Goal: Transaction & Acquisition: Purchase product/service

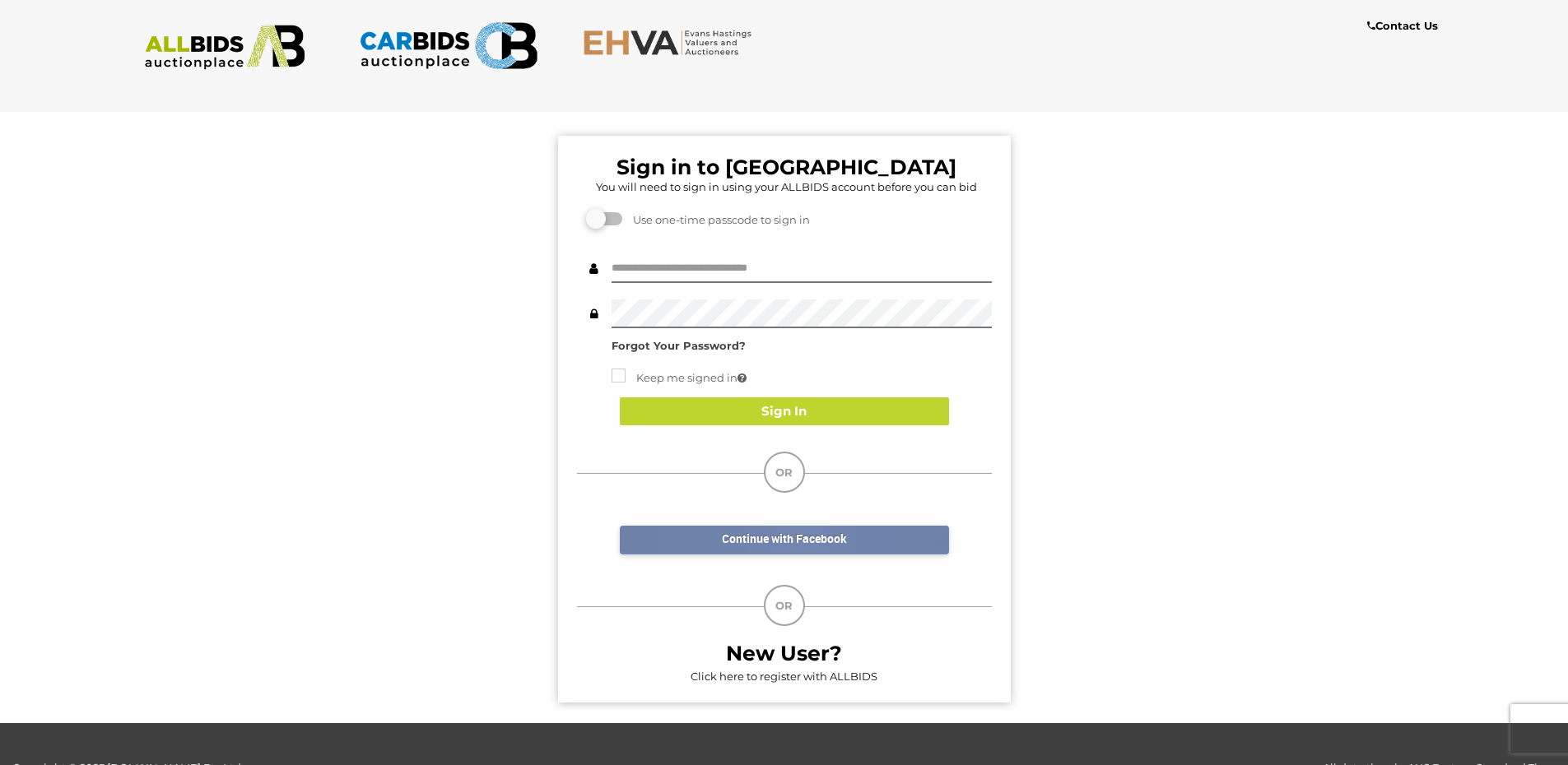
click at [800, 542] on link "Continue with Facebook" at bounding box center [784, 539] width 329 height 29
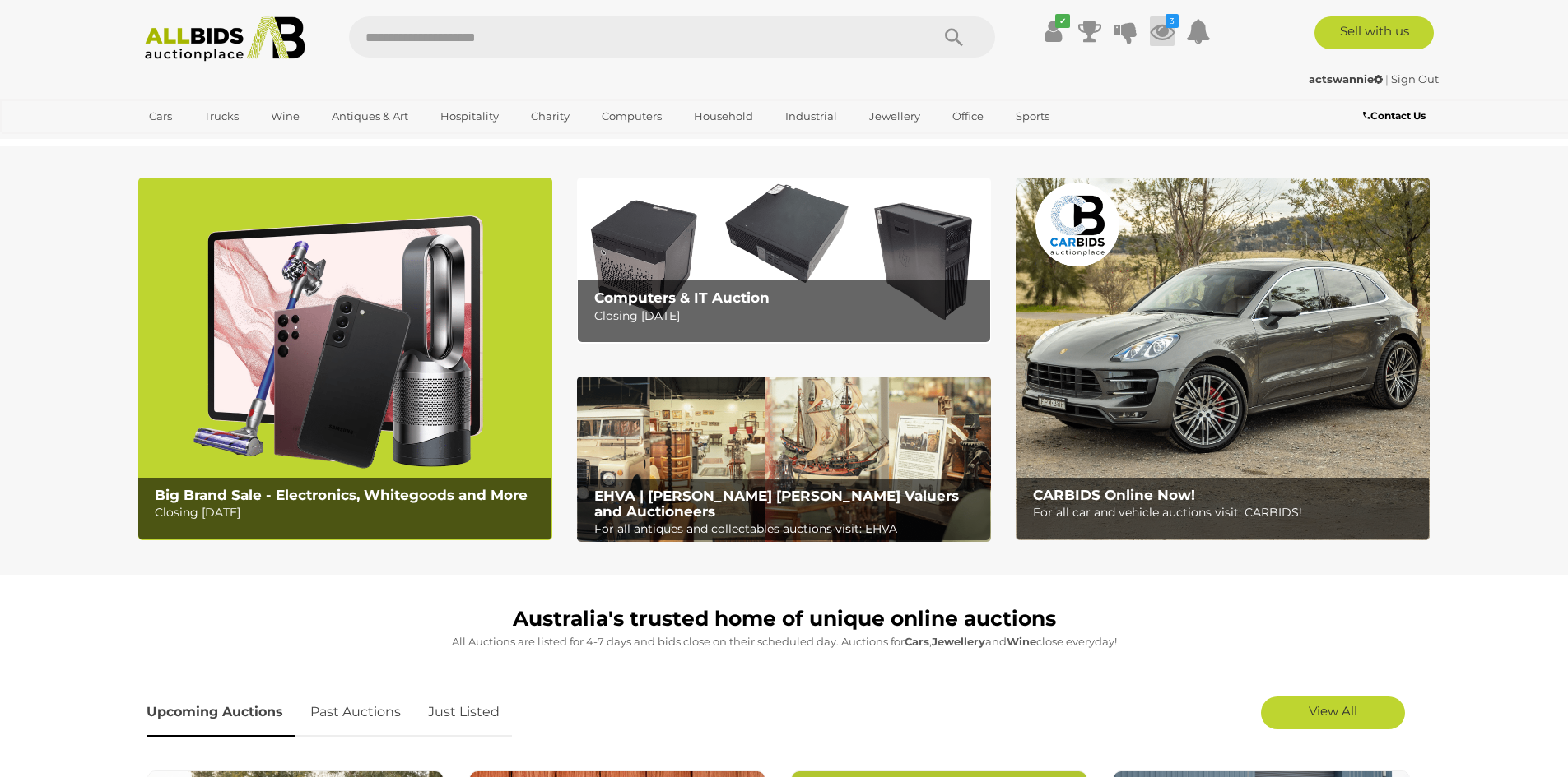
click at [1170, 23] on icon "3" at bounding box center [1172, 21] width 13 height 14
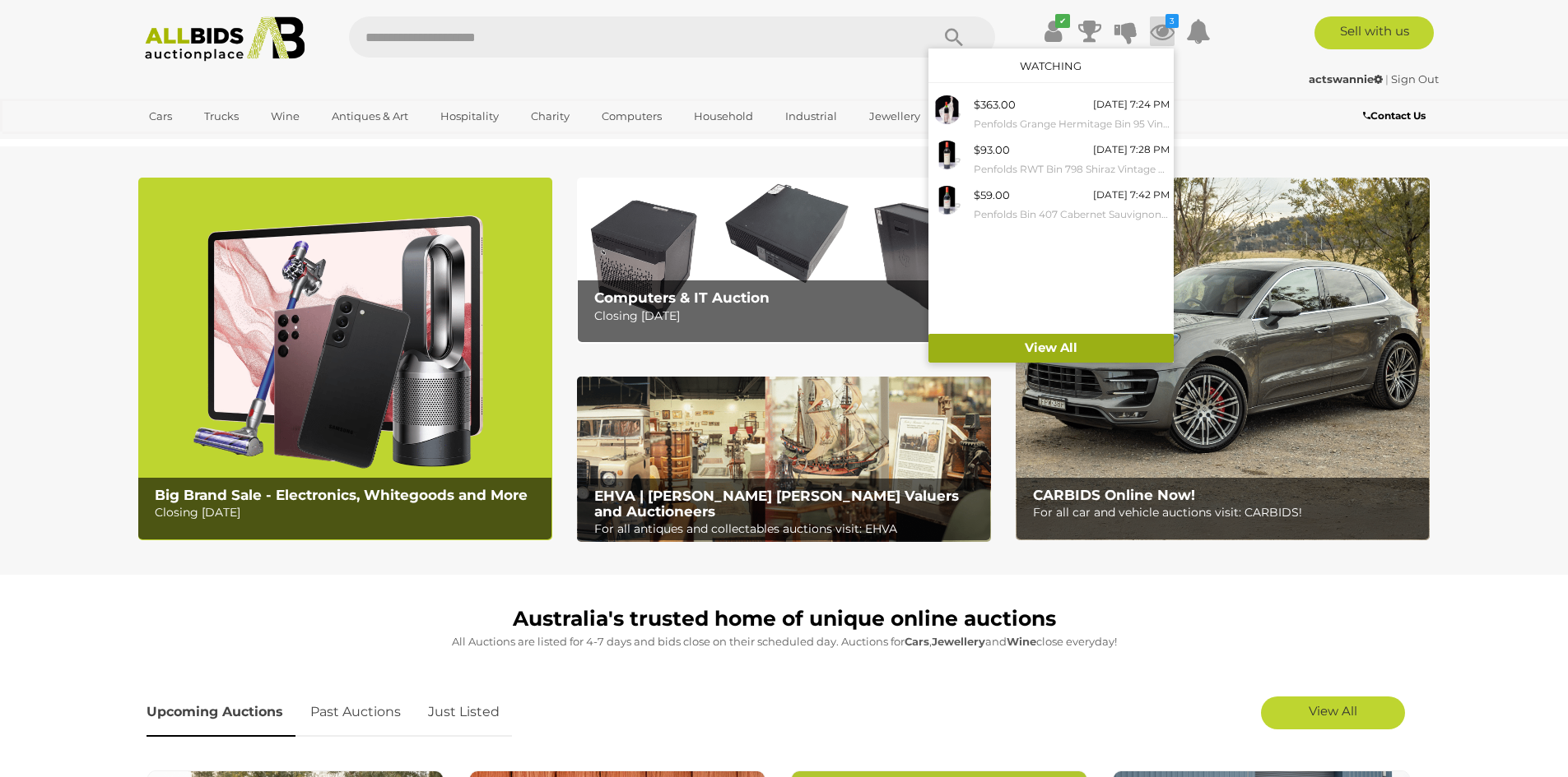
click at [1042, 343] on link "View All" at bounding box center [1051, 348] width 245 height 29
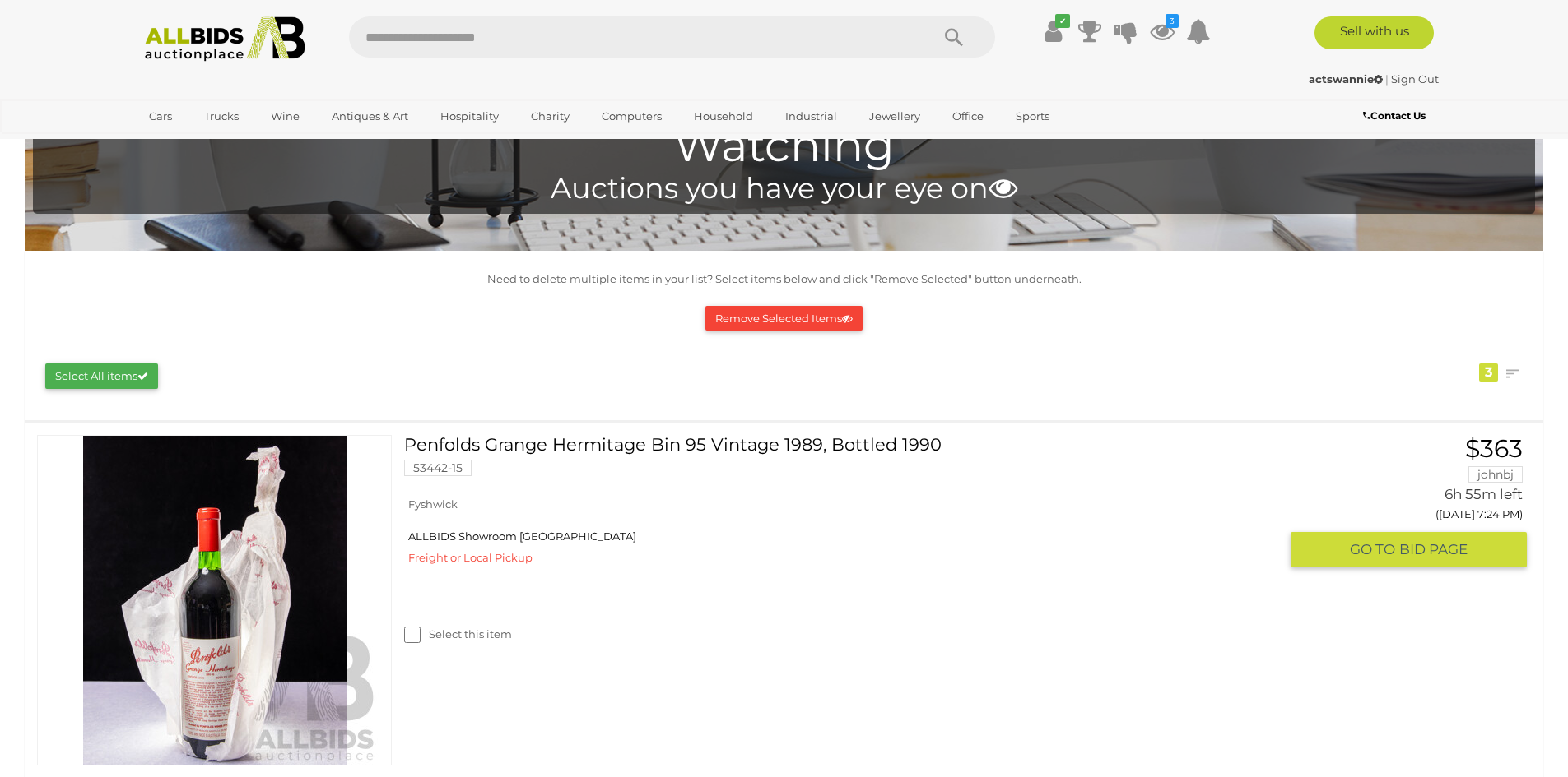
scroll to position [247, 0]
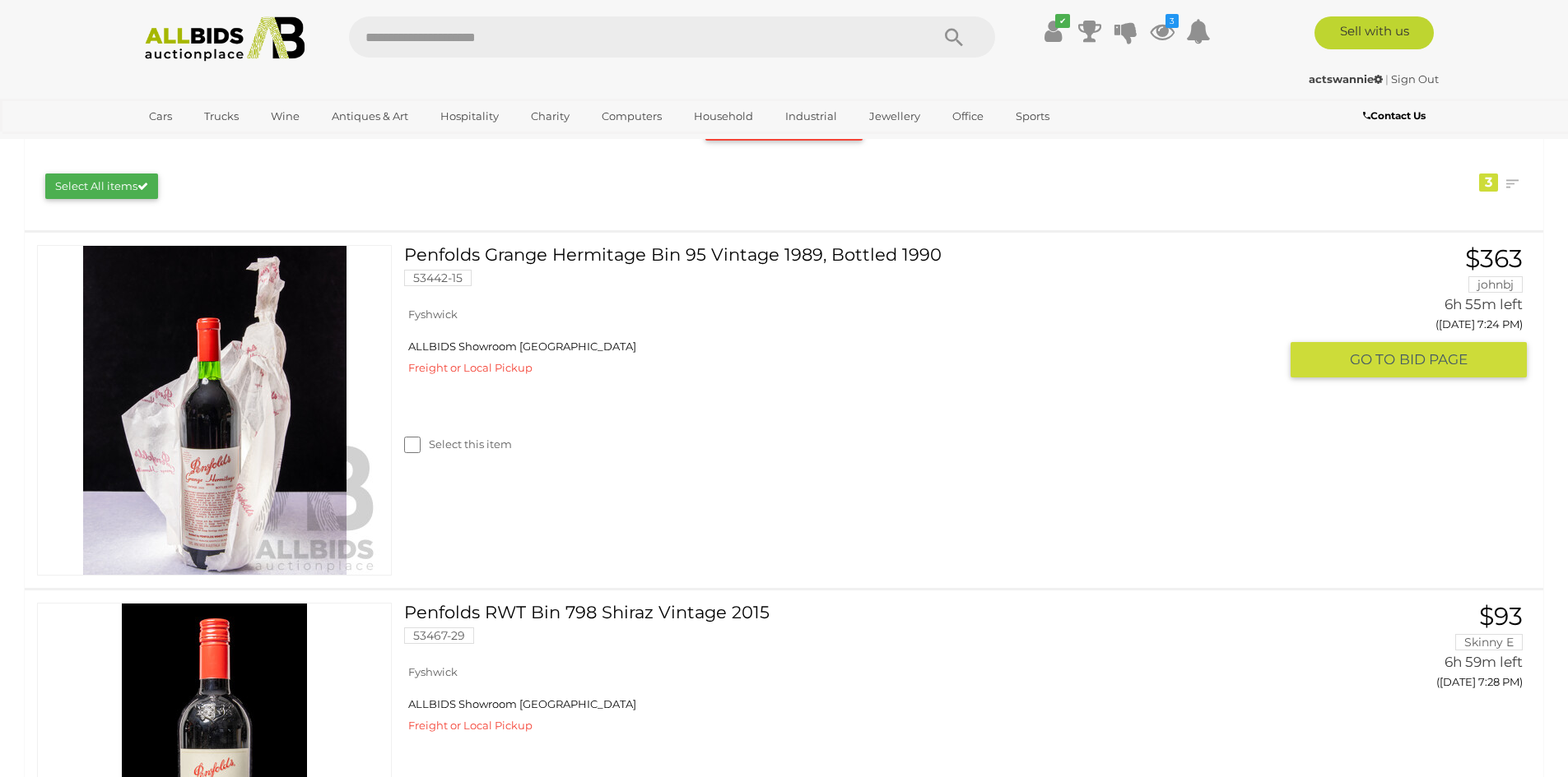
click at [1414, 363] on span "BID PAGE" at bounding box center [1433, 359] width 68 height 19
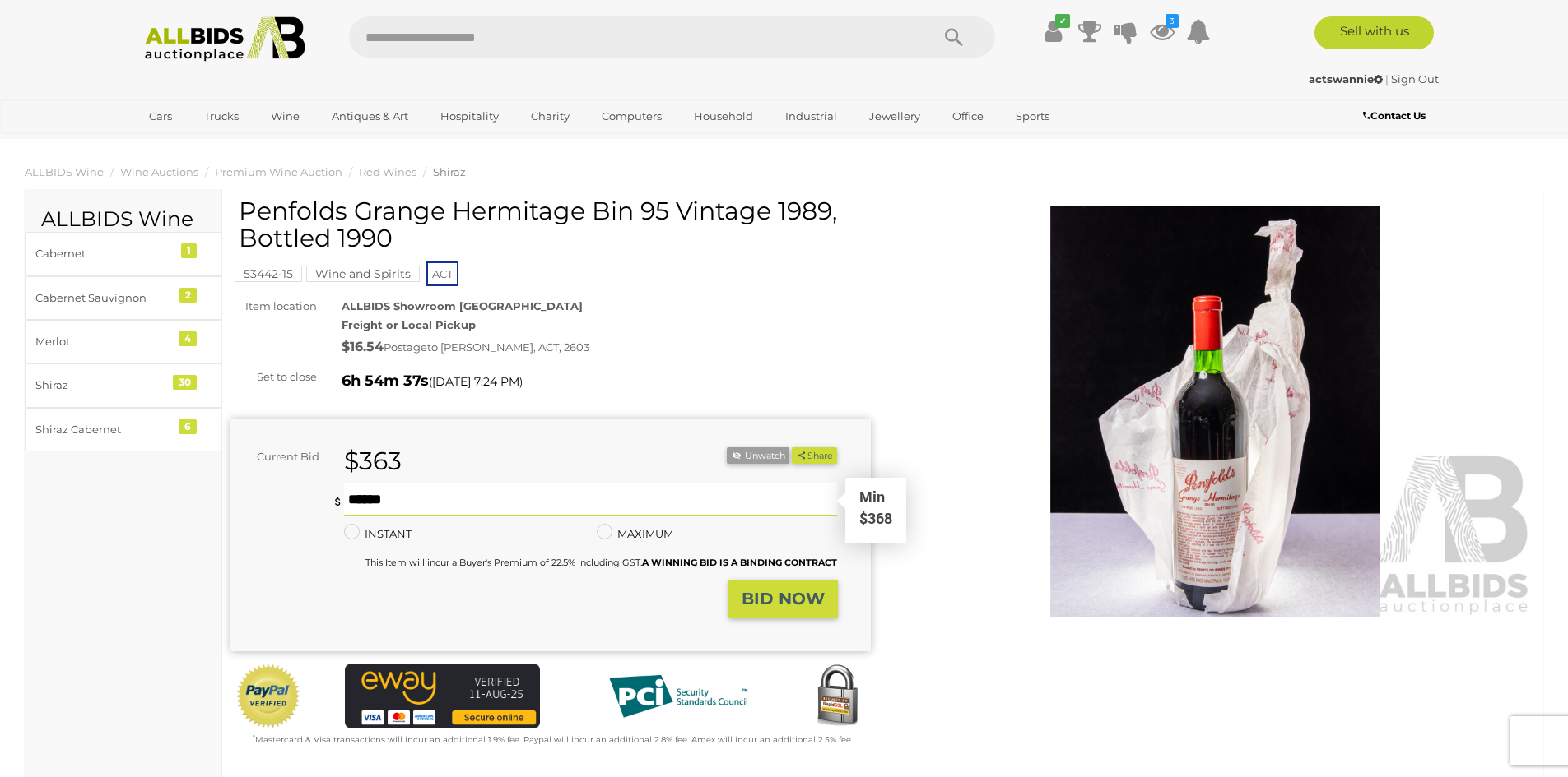
click at [362, 500] on input "text" at bounding box center [590, 500] width 494 height 33
type input "*"
type input "***"
click at [810, 604] on strong "BID NOW" at bounding box center [783, 598] width 83 height 20
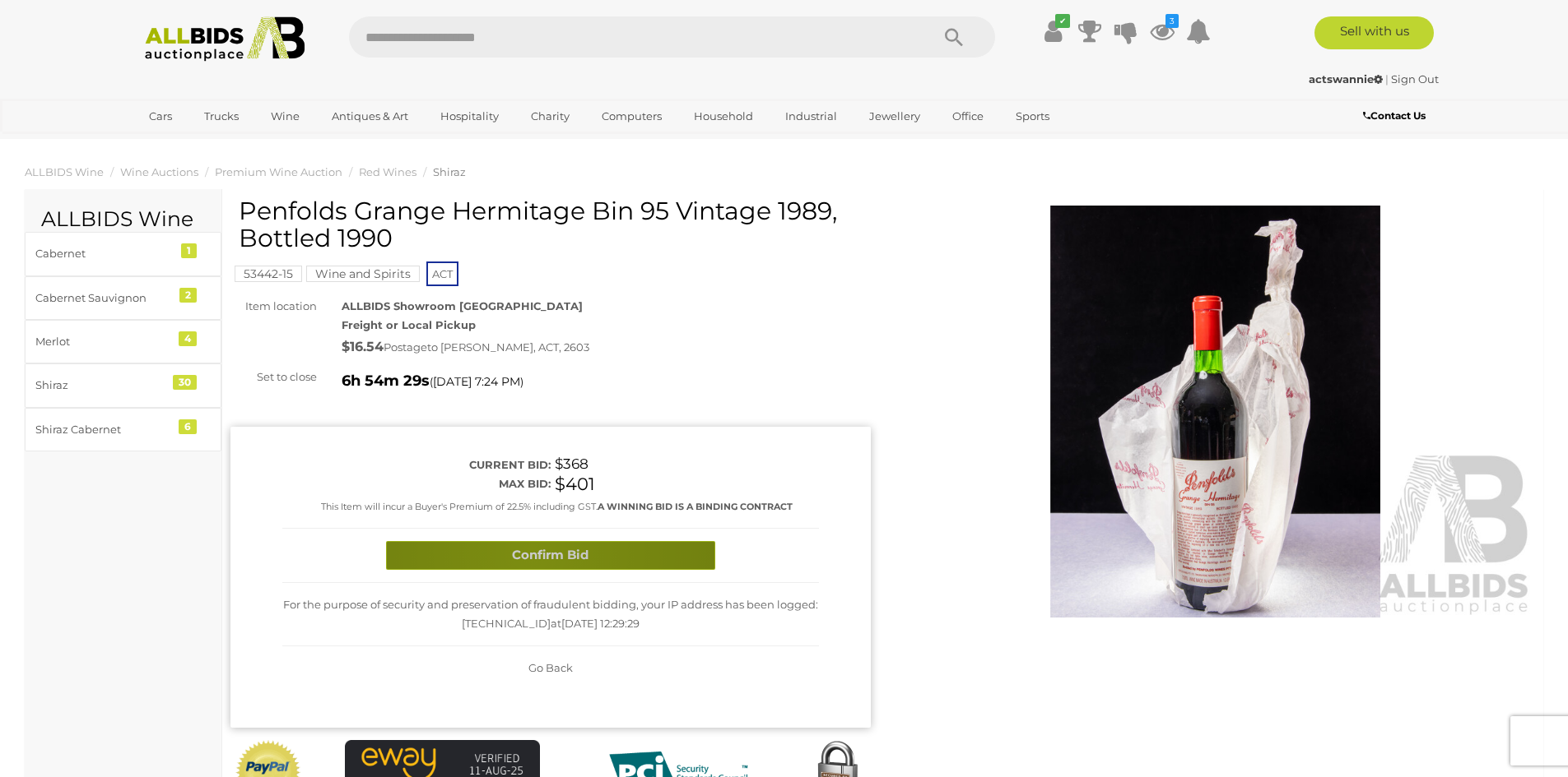
click at [530, 552] on button "Confirm Bid" at bounding box center [550, 555] width 329 height 29
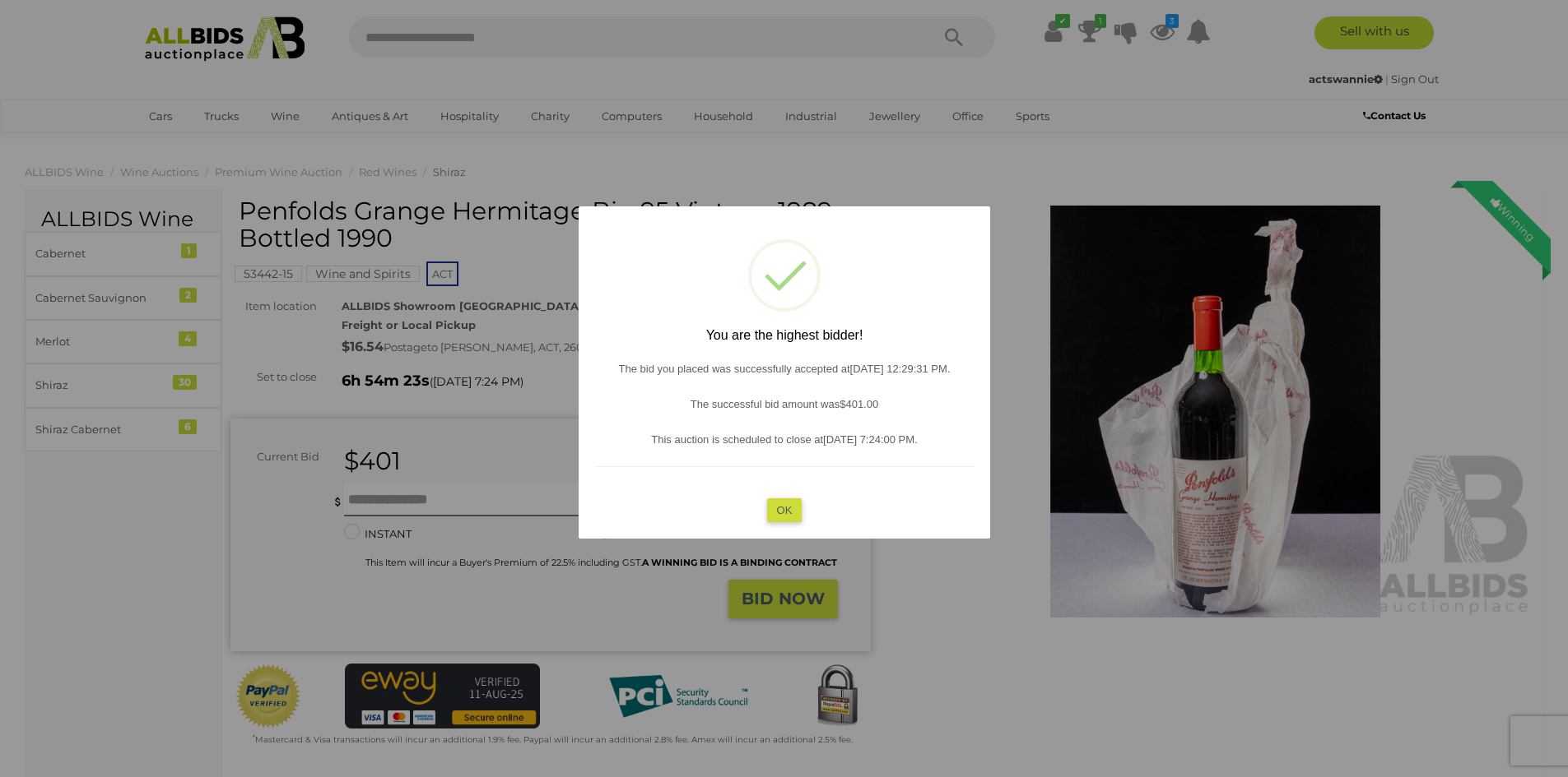
click at [798, 510] on button "OK" at bounding box center [784, 509] width 36 height 23
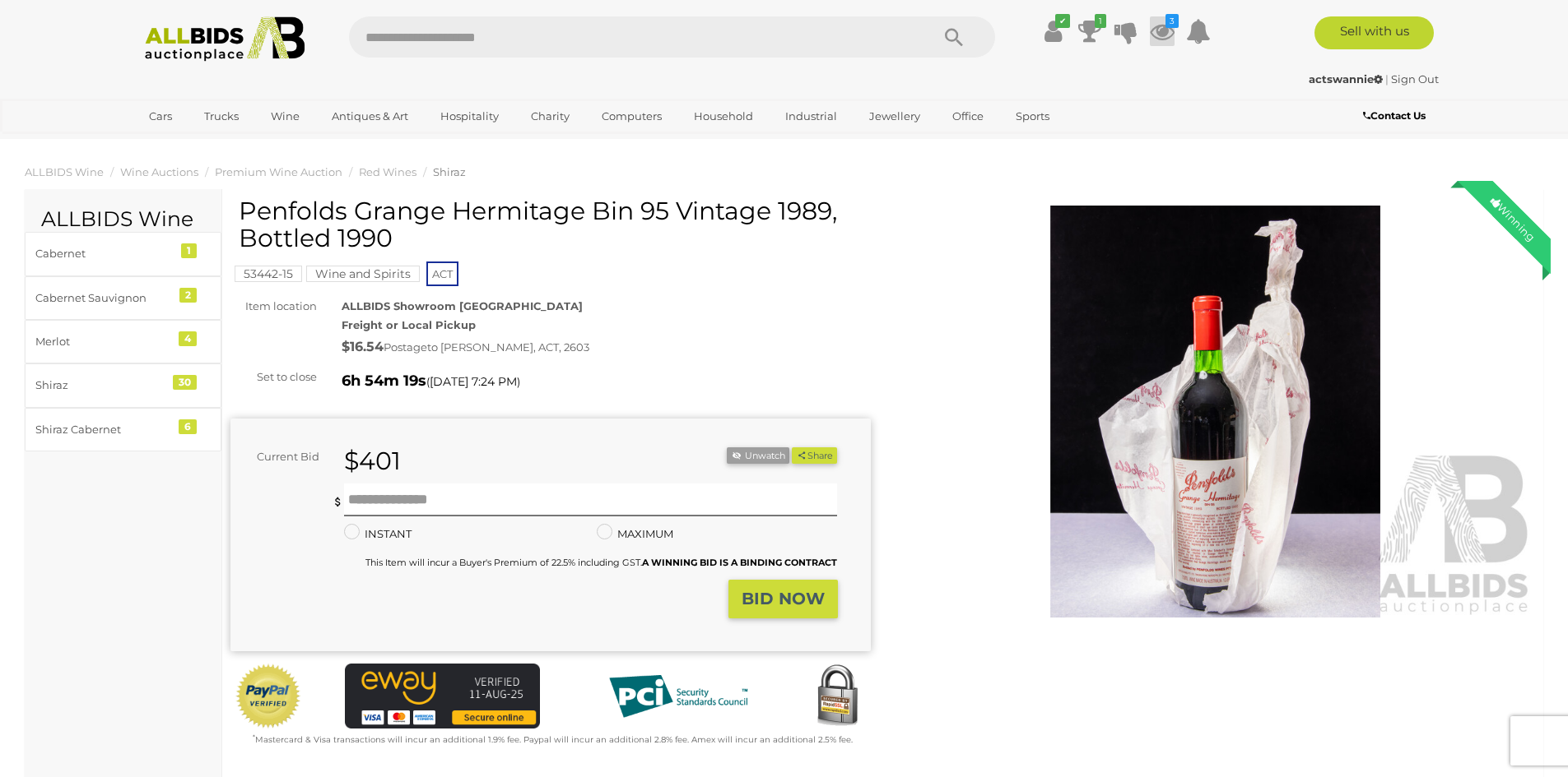
click at [1167, 30] on icon at bounding box center [1162, 32] width 24 height 30
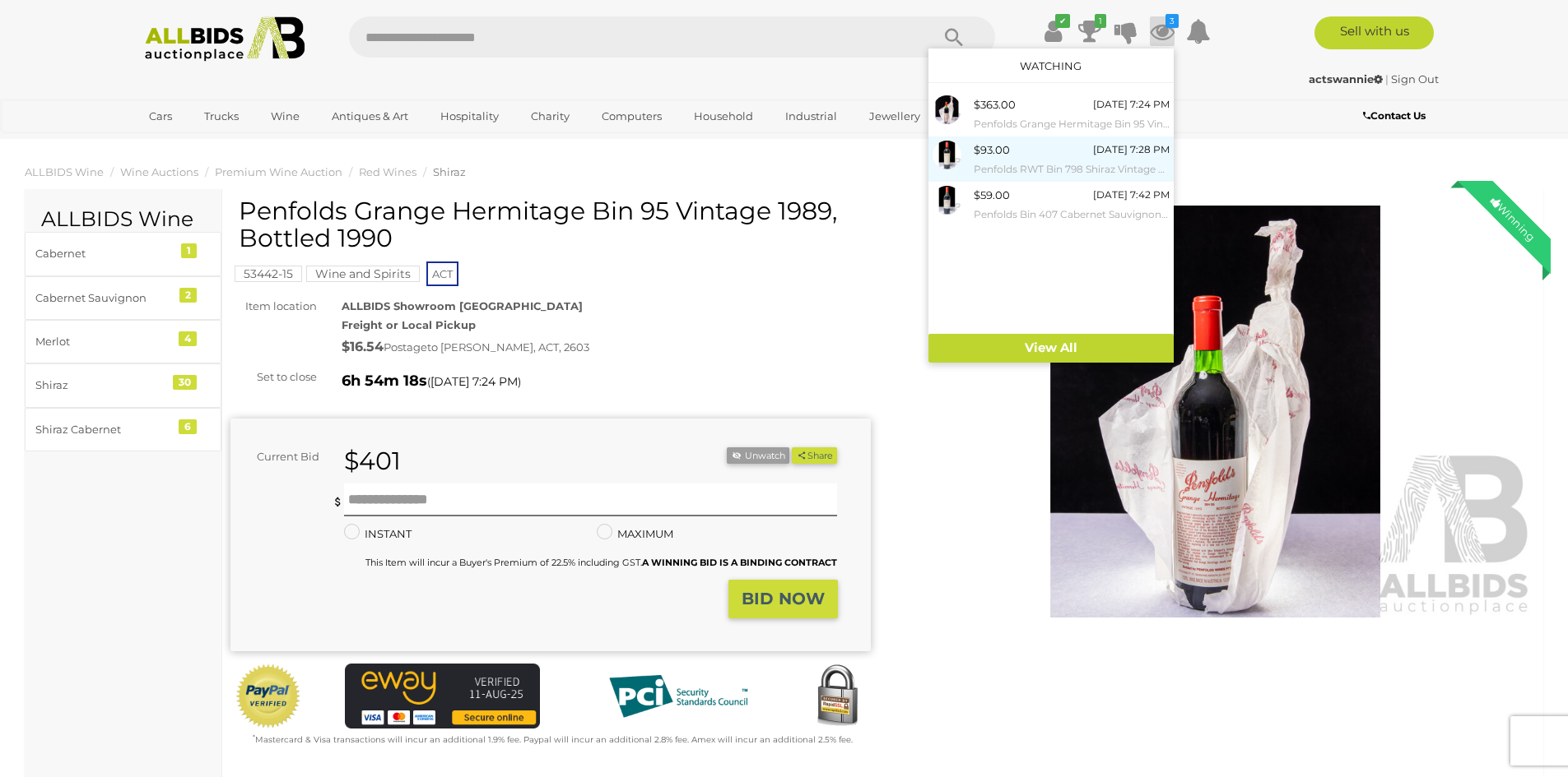
click at [1021, 168] on small "Penfolds RWT Bin 798 Shiraz Vintage 2015" at bounding box center [1071, 169] width 196 height 18
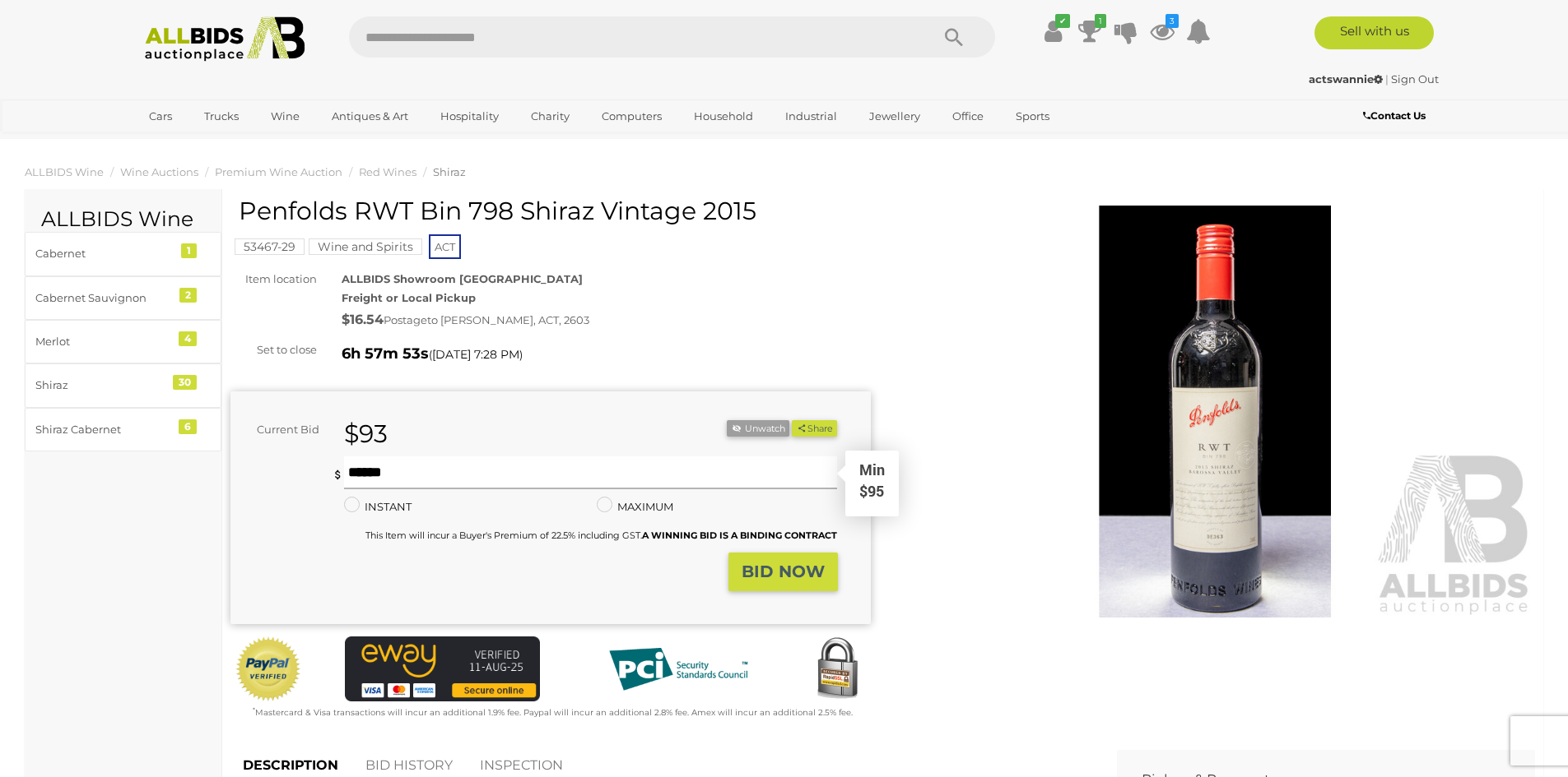
click at [398, 478] on input "text" at bounding box center [590, 473] width 494 height 33
type input "**"
click at [773, 566] on strong "BID NOW" at bounding box center [783, 571] width 83 height 20
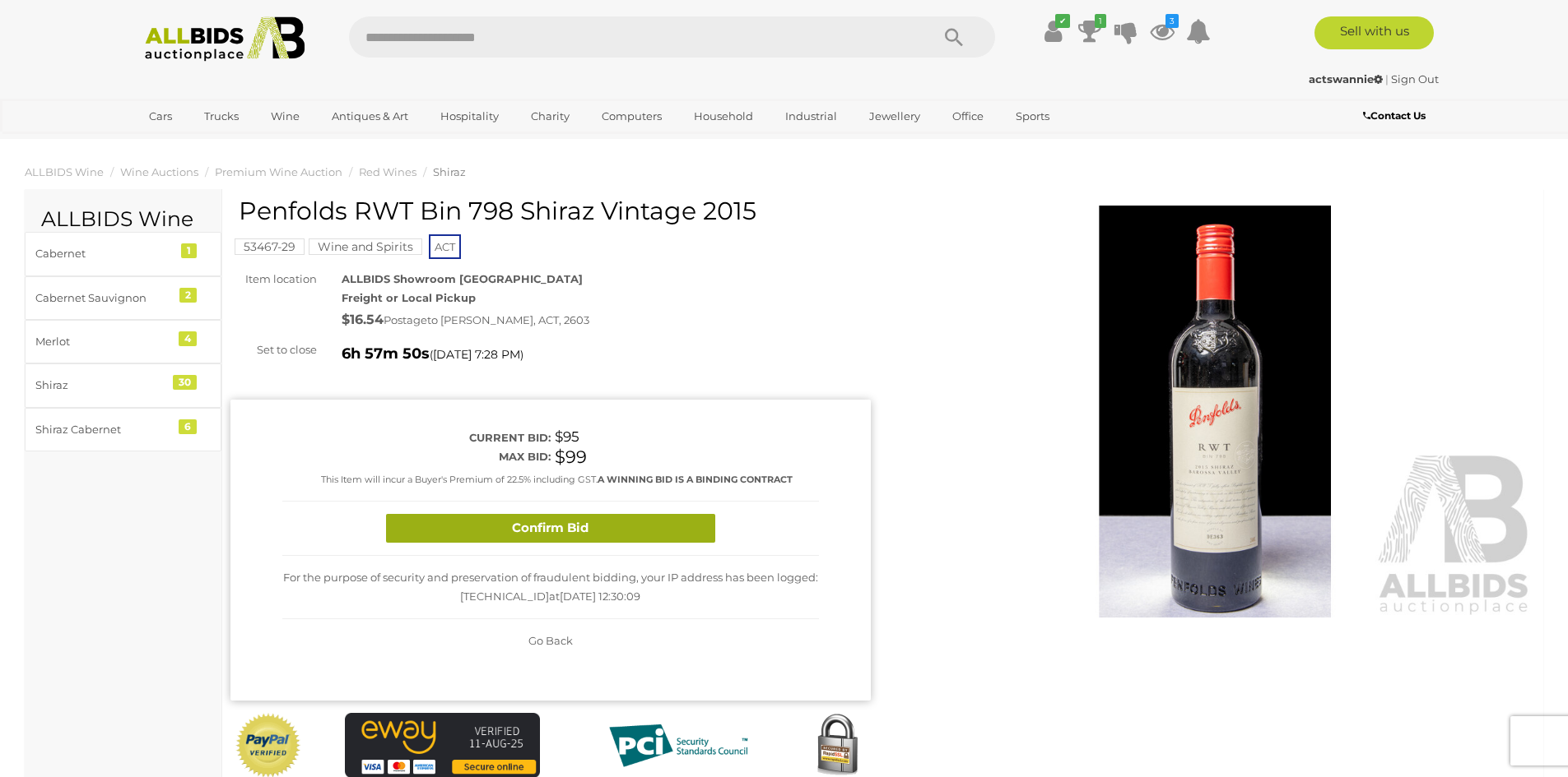
click at [614, 521] on button "Confirm Bid" at bounding box center [550, 528] width 329 height 29
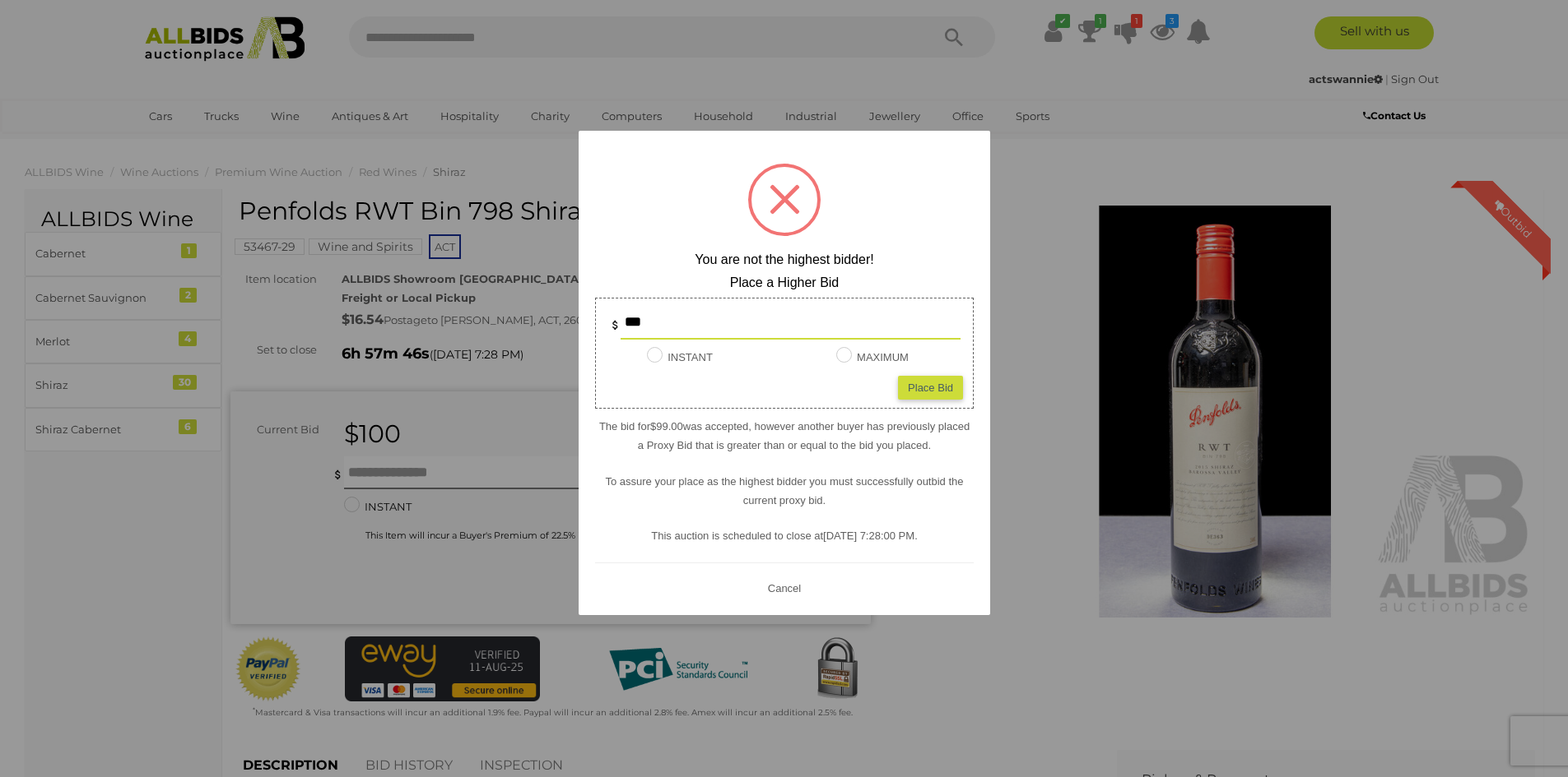
click at [793, 200] on div at bounding box center [784, 199] width 72 height 72
click at [688, 312] on input "***" at bounding box center [791, 323] width 340 height 33
type input "***"
click at [939, 396] on div "Place Bid" at bounding box center [930, 387] width 65 height 23
type input "***"
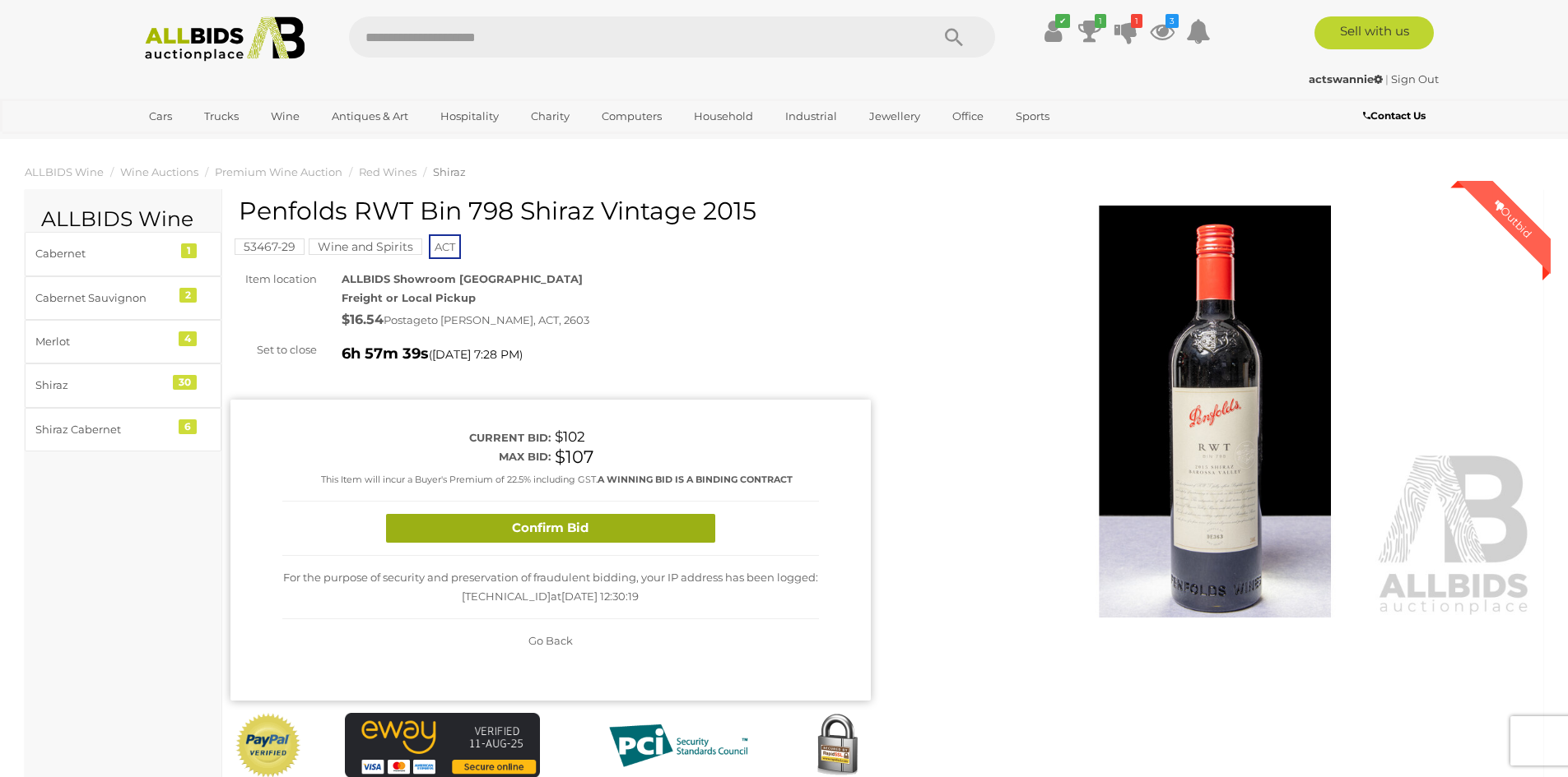
click at [598, 531] on button "Confirm Bid" at bounding box center [550, 528] width 329 height 29
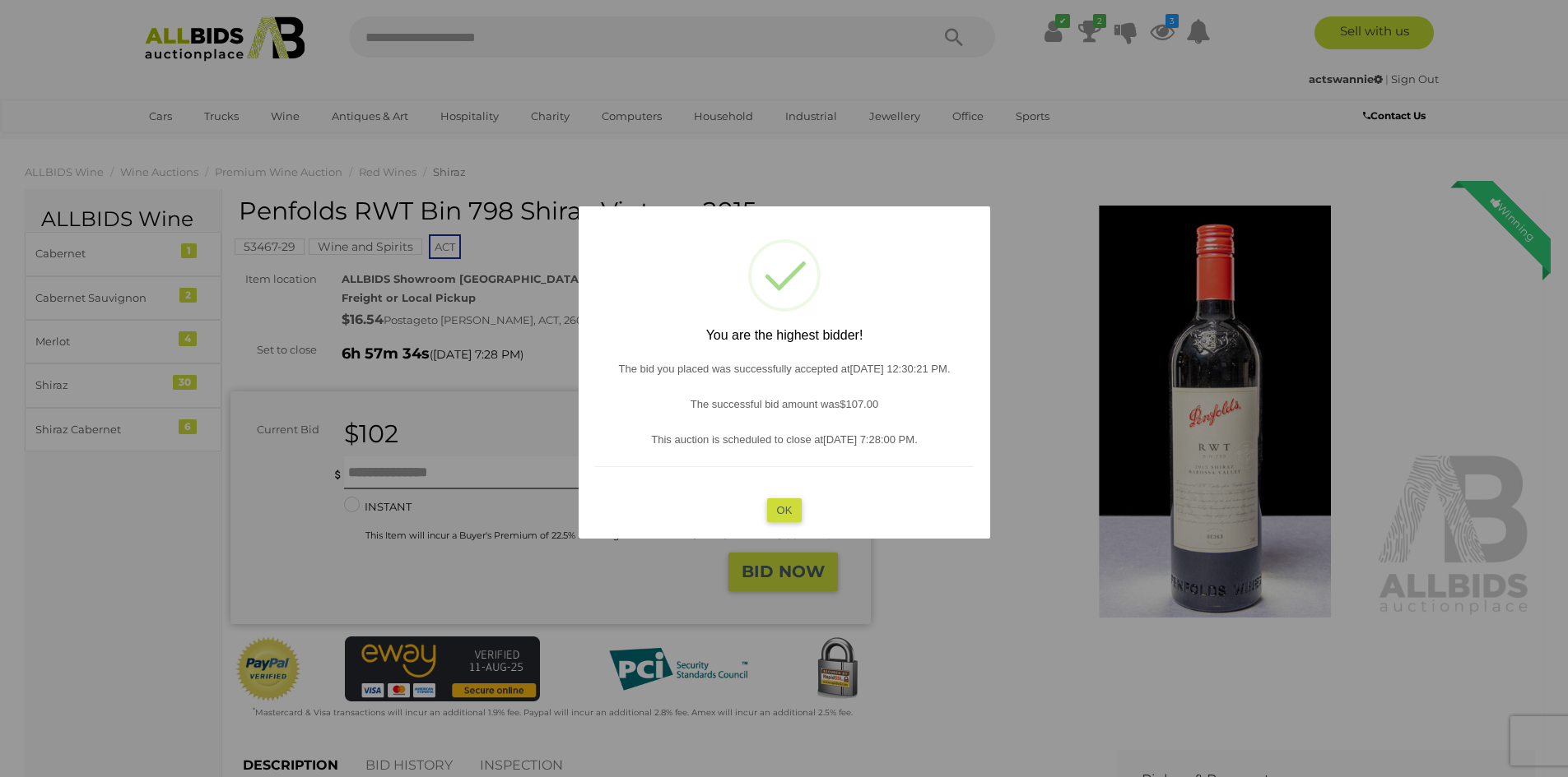
click at [766, 492] on div "? ! i You are the highest bidder! The bid you placed was successfully accepted …" at bounding box center [784, 373] width 411 height 332
click at [780, 506] on button "OK" at bounding box center [784, 509] width 36 height 23
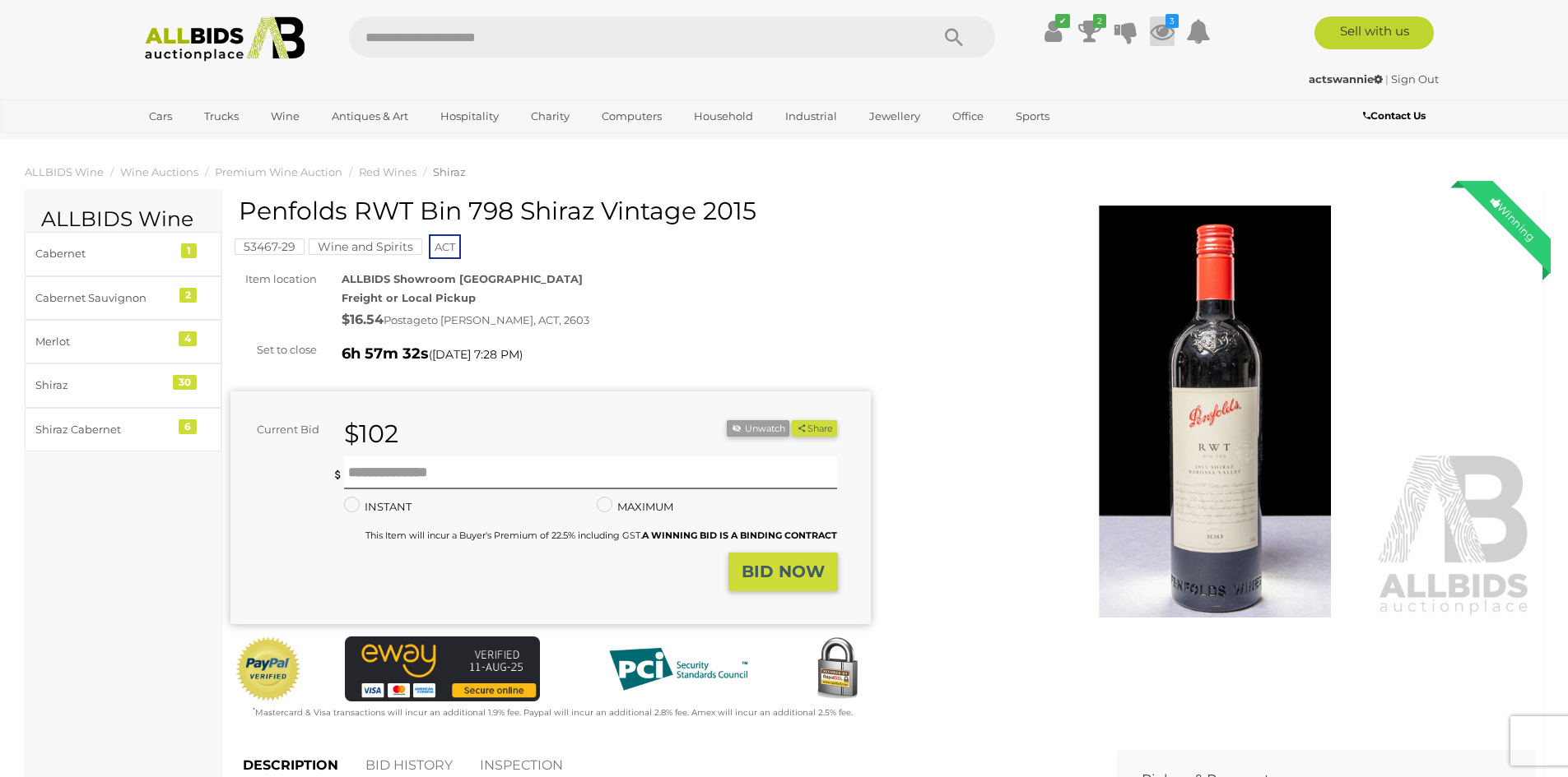
click at [1165, 24] on icon "3" at bounding box center [1172, 21] width 13 height 14
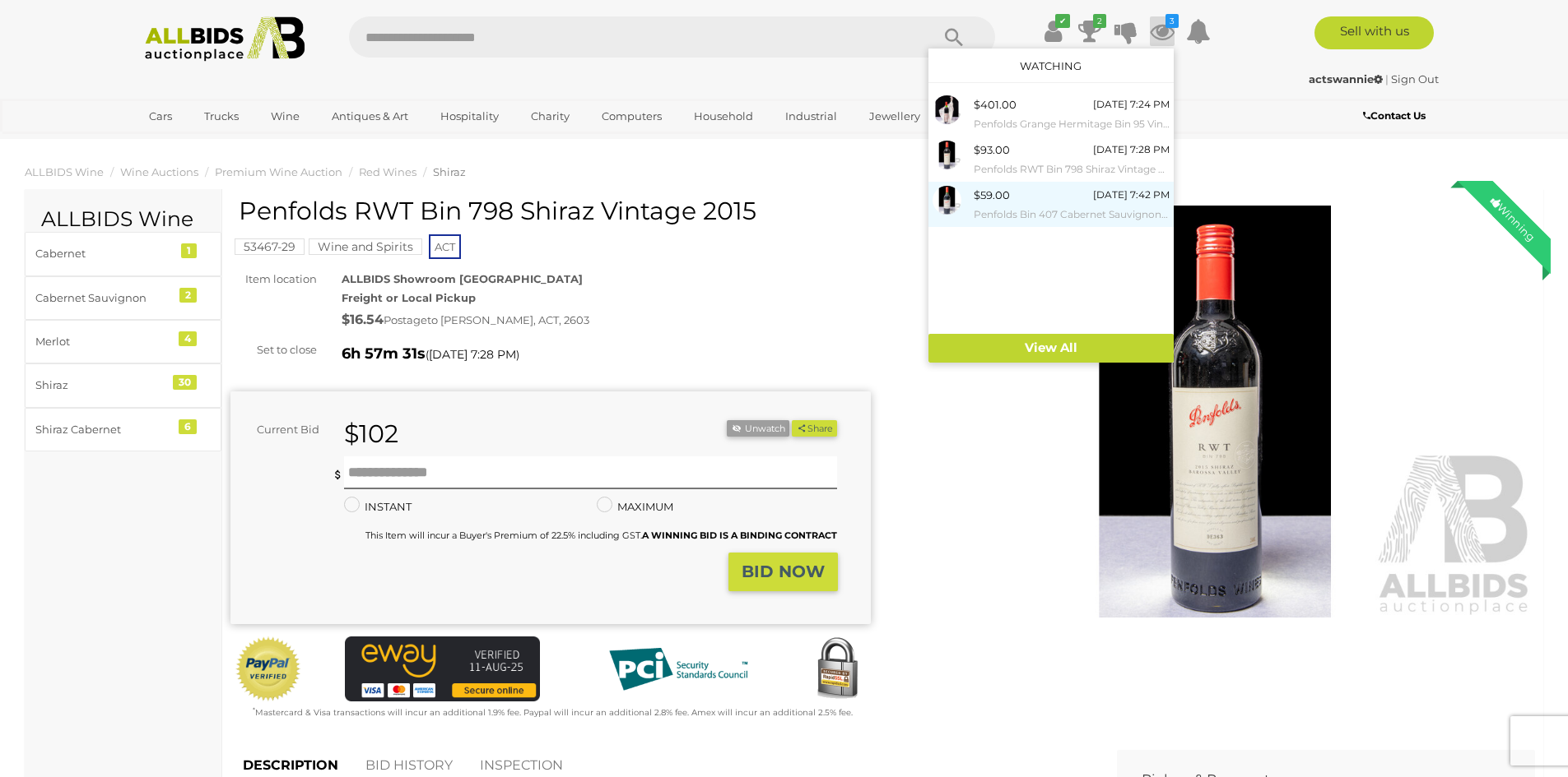
click at [1039, 217] on small "Penfolds Bin 407 Cabernet Sauvignon Vintage 1999" at bounding box center [1071, 214] width 196 height 18
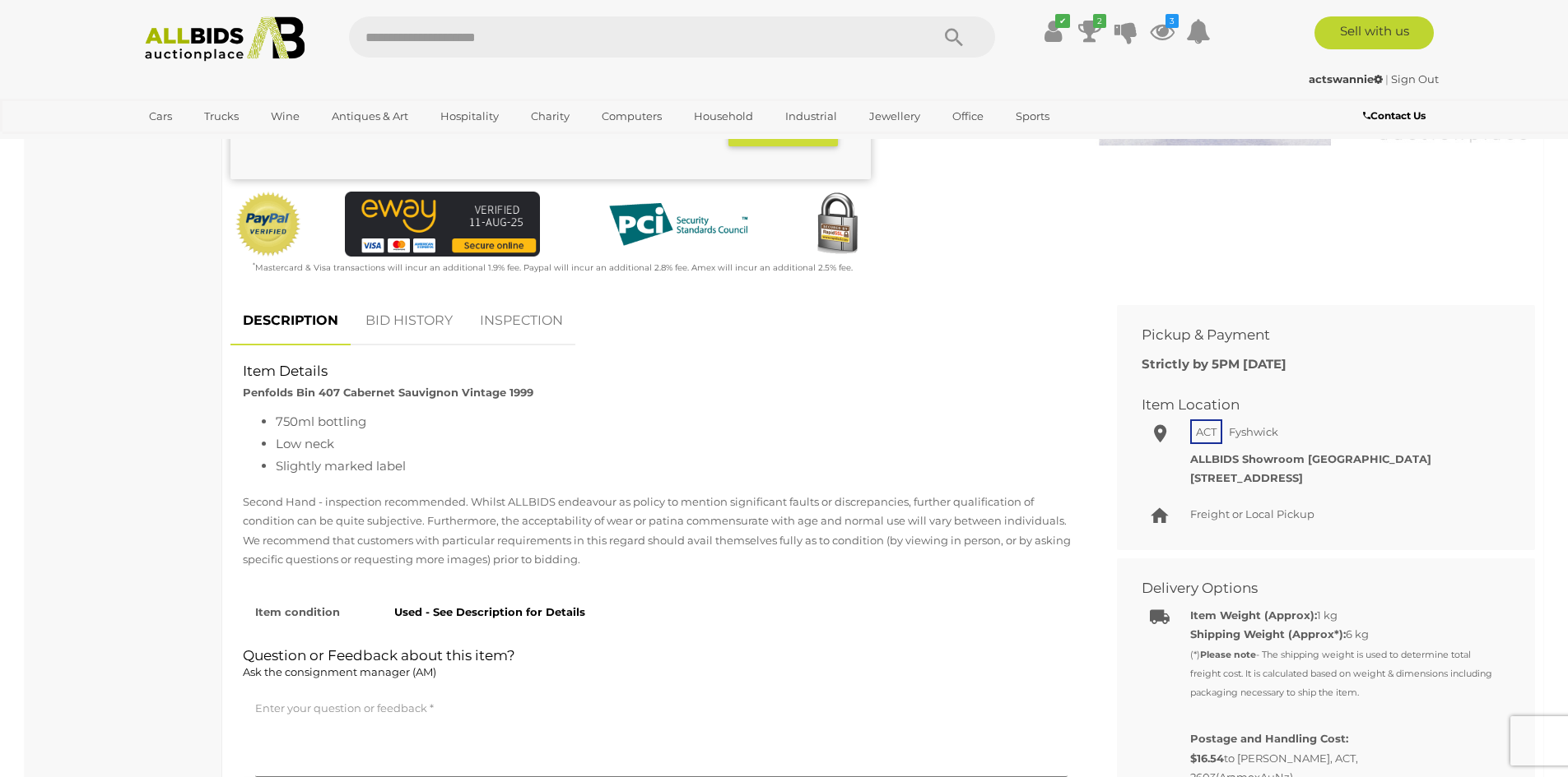
scroll to position [493, 0]
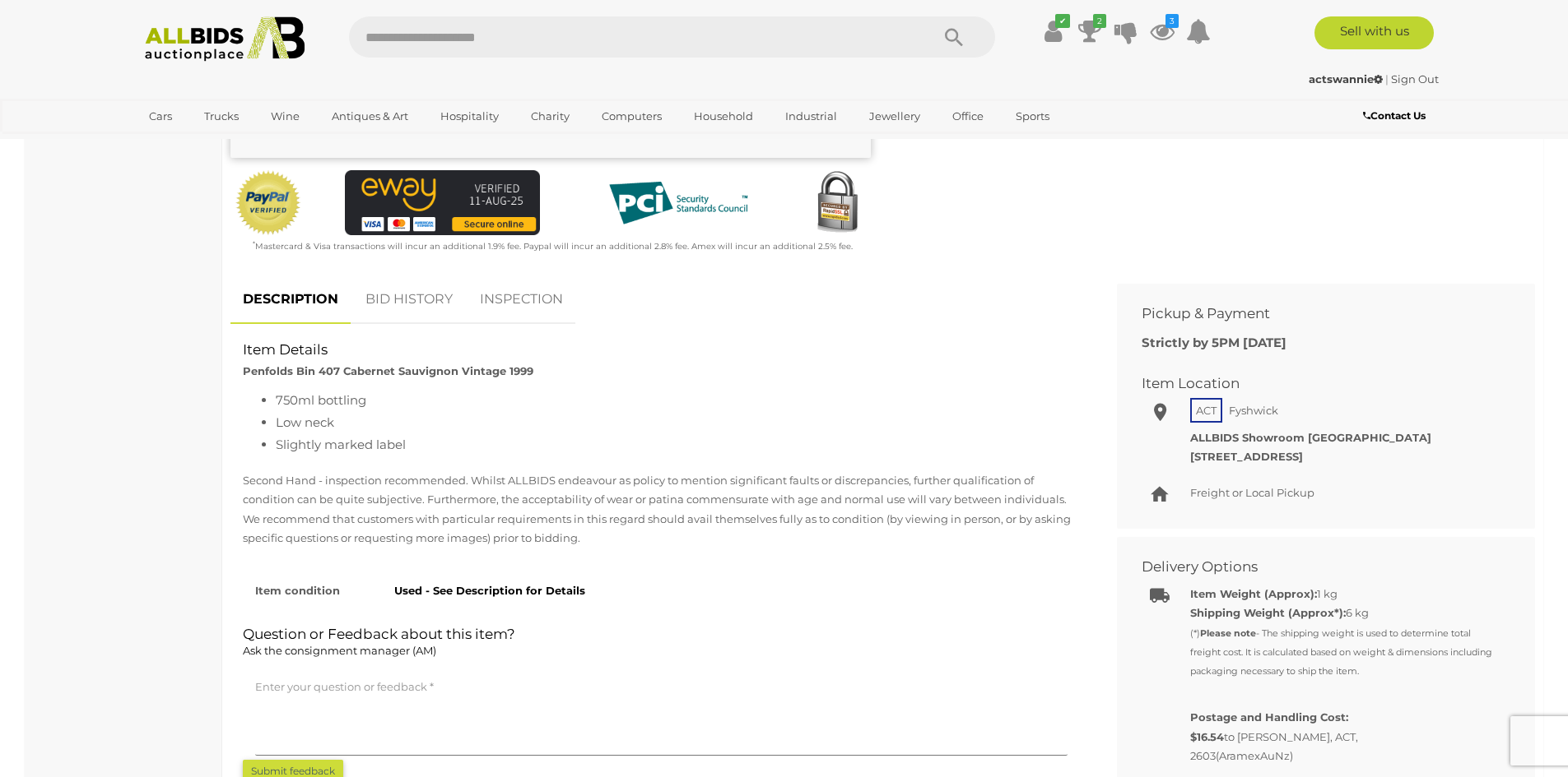
click at [392, 298] on link "BID HISTORY" at bounding box center [409, 300] width 112 height 49
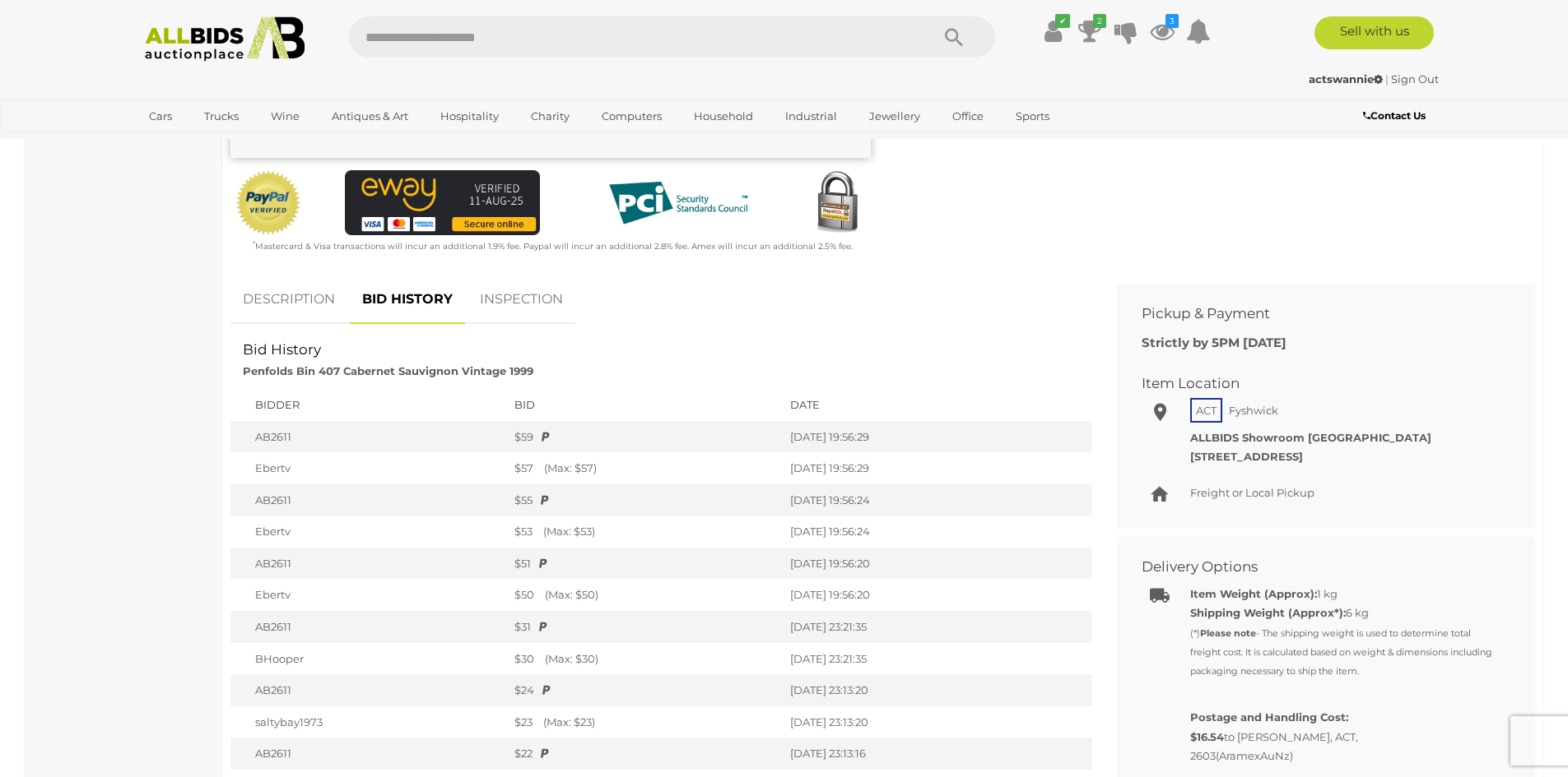
click at [303, 300] on link "DESCRIPTION" at bounding box center [288, 300] width 117 height 49
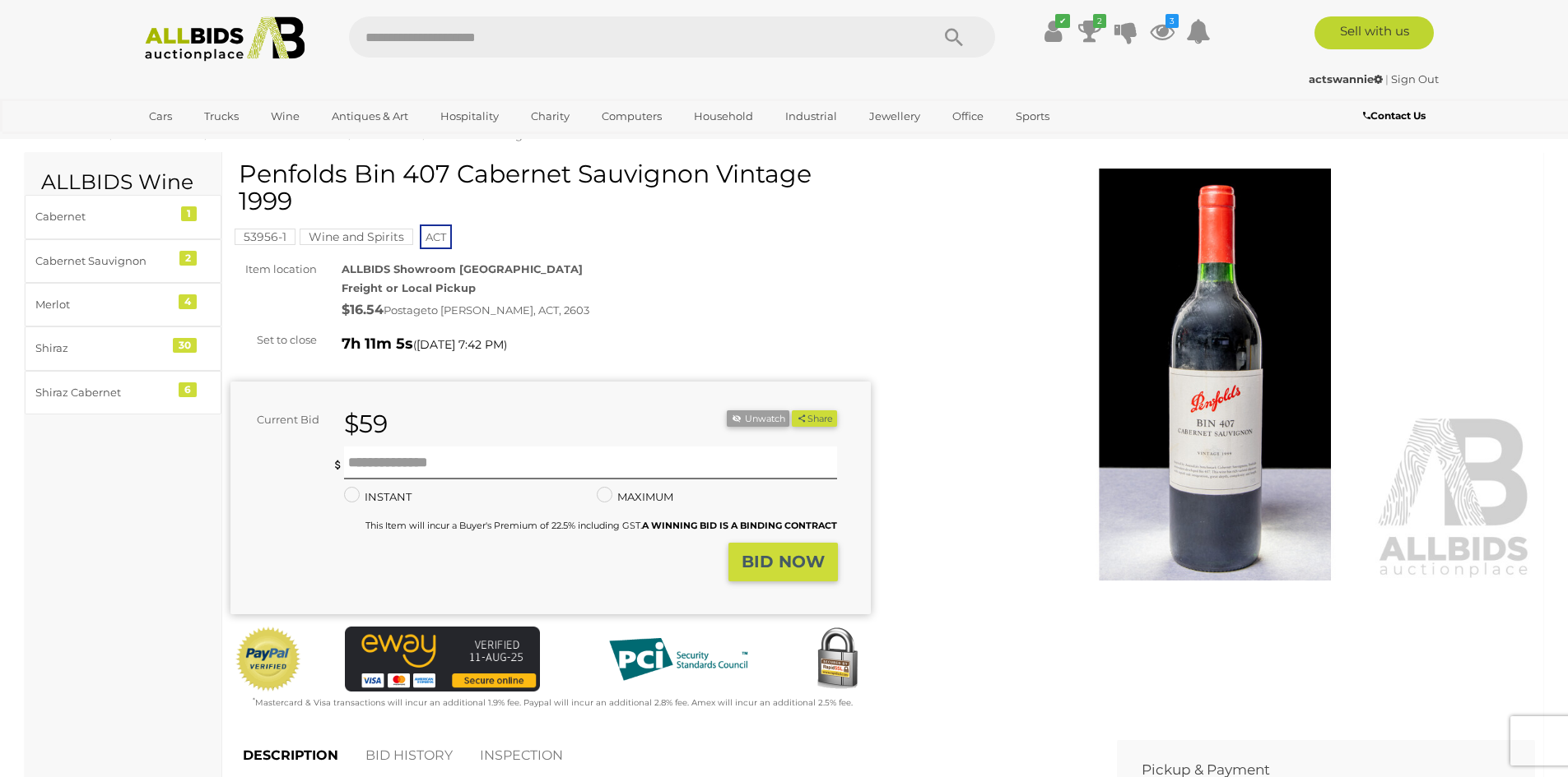
scroll to position [0, 0]
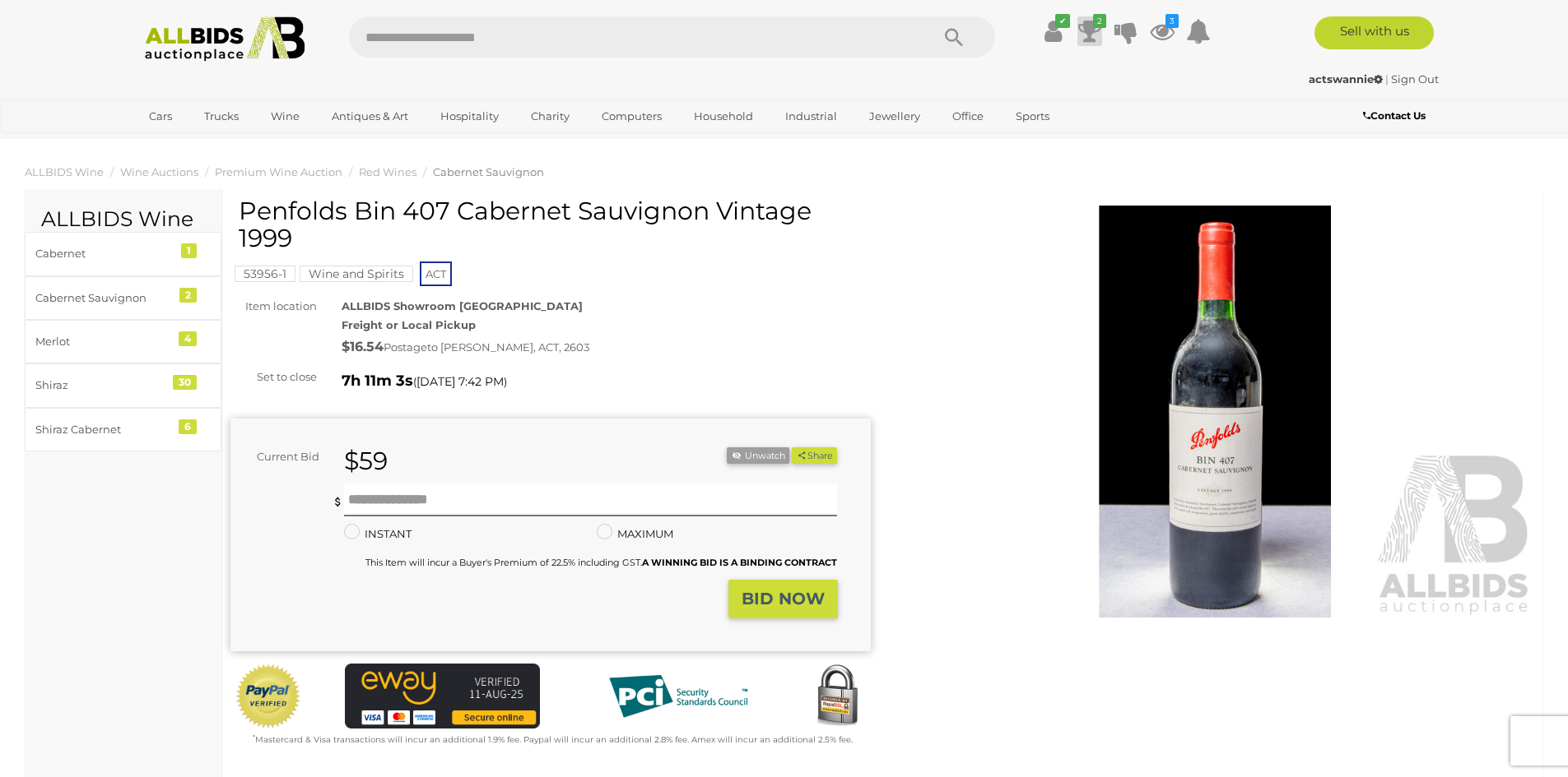
click at [1094, 31] on icon at bounding box center [1089, 32] width 23 height 30
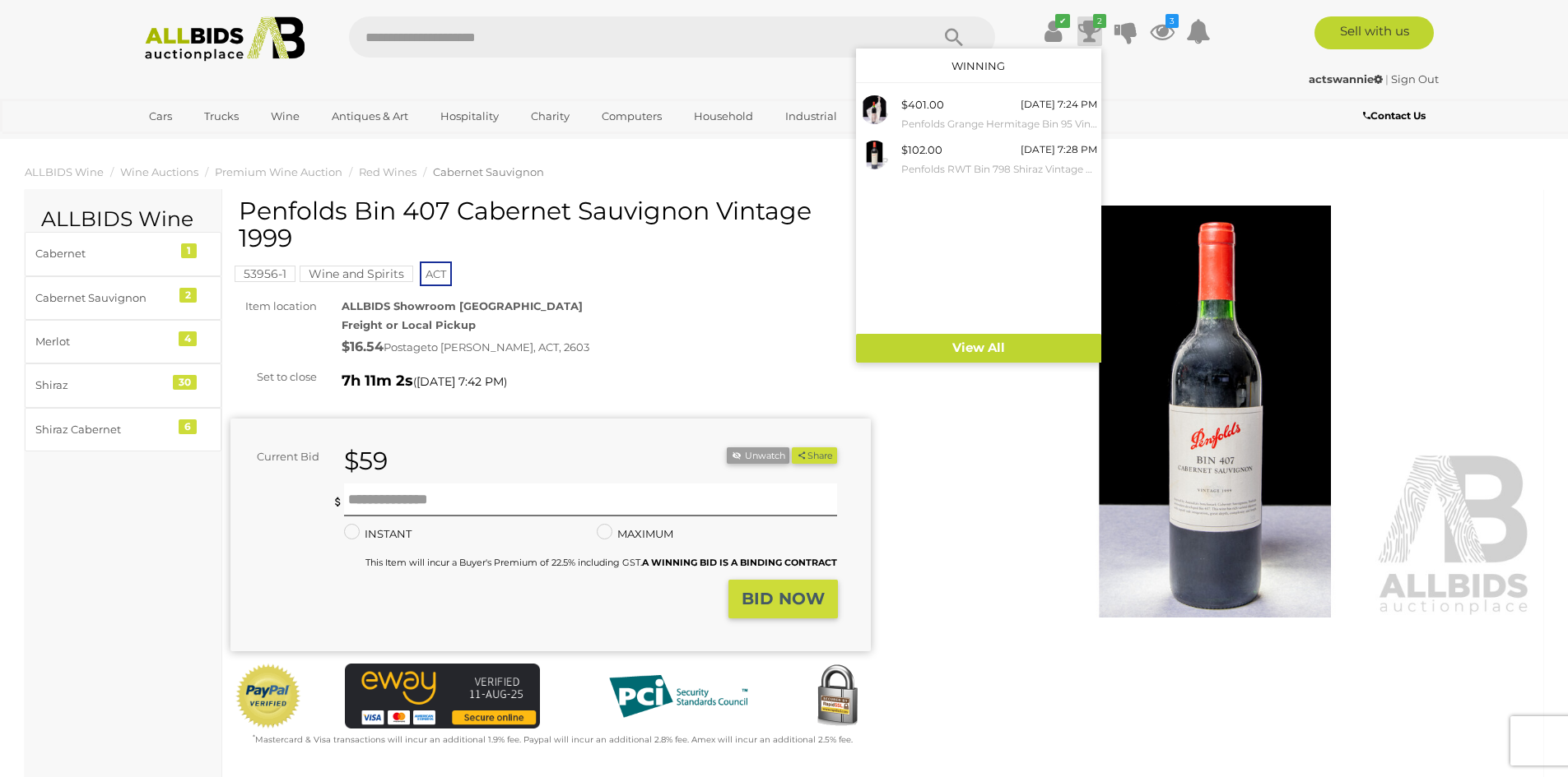
click at [1094, 31] on icon at bounding box center [1089, 32] width 23 height 30
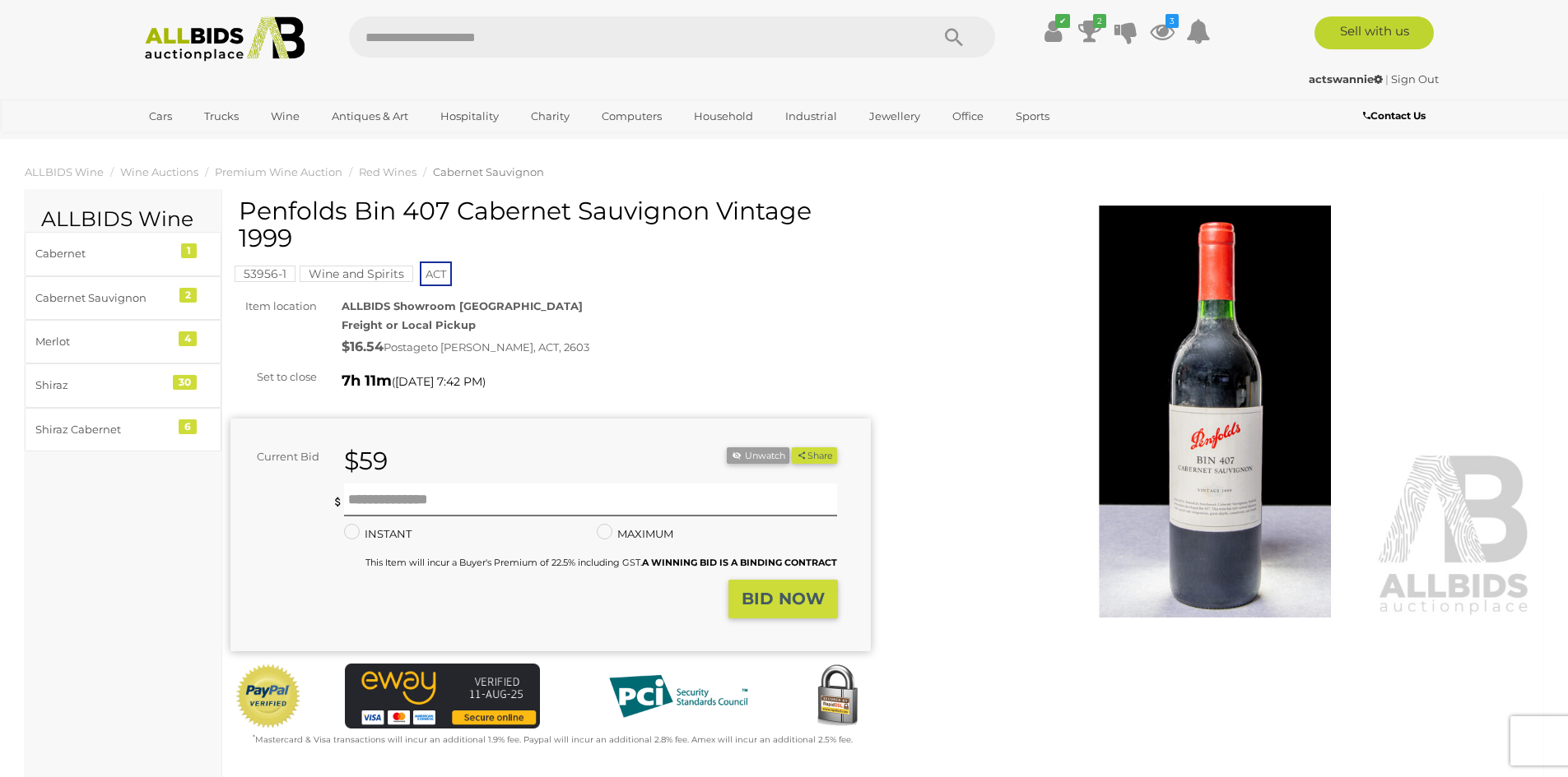
click at [234, 45] on img at bounding box center [225, 39] width 179 height 45
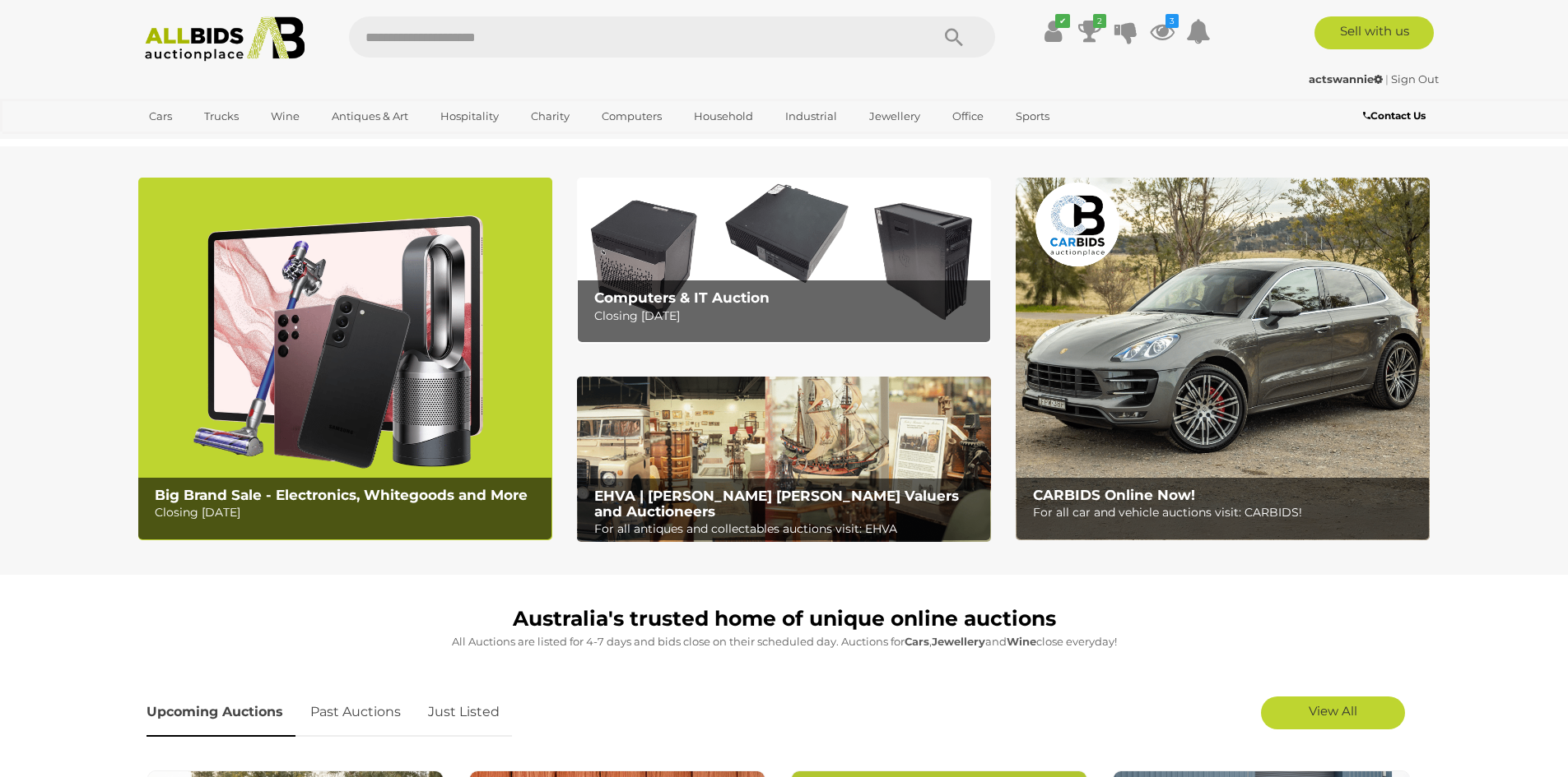
click at [1211, 373] on img at bounding box center [1222, 359] width 414 height 362
